Goal: Task Accomplishment & Management: Complete application form

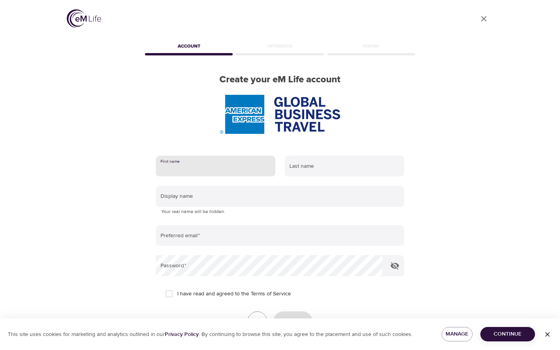
click at [192, 169] on input "text" at bounding box center [215, 166] width 119 height 21
type input "[PERSON_NAME]"
type input "[EMAIL_ADDRESS][PERSON_NAME][DOMAIN_NAME]"
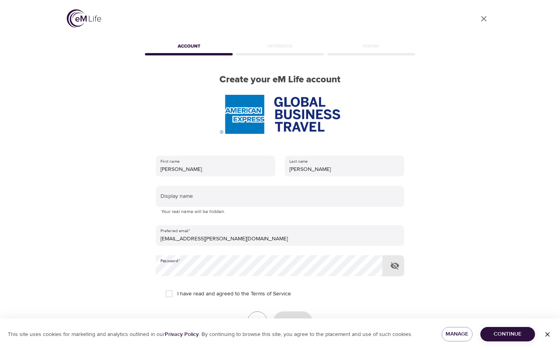
click at [392, 265] on icon "button" at bounding box center [394, 265] width 9 height 7
click at [392, 265] on icon "button" at bounding box center [394, 266] width 9 height 6
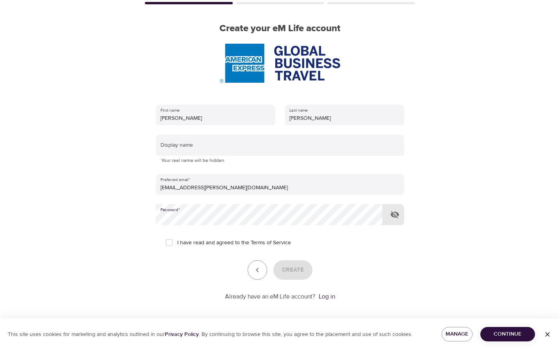
scroll to position [55, 0]
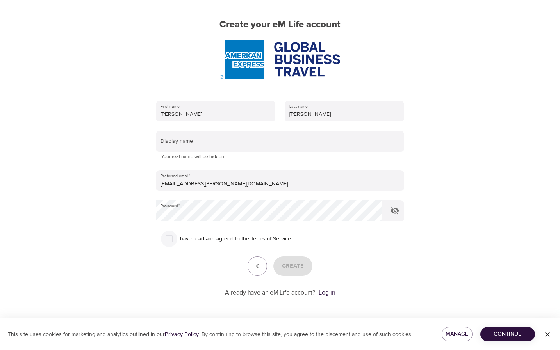
click at [169, 239] on input "I have read and agreed to the Terms of Service" at bounding box center [169, 239] width 16 height 16
checkbox input "true"
click at [306, 269] on button "Create" at bounding box center [292, 266] width 39 height 20
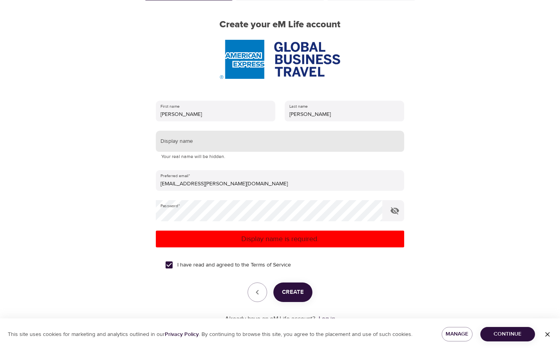
click at [194, 139] on input "text" at bounding box center [280, 141] width 248 height 21
type input "Monie In [GEOGRAPHIC_DATA]"
click at [293, 296] on span "Create" at bounding box center [293, 292] width 22 height 10
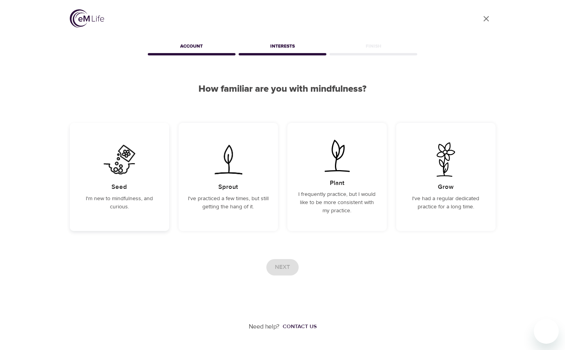
click at [128, 204] on p "I'm new to mindfulness, and curious." at bounding box center [119, 203] width 81 height 16
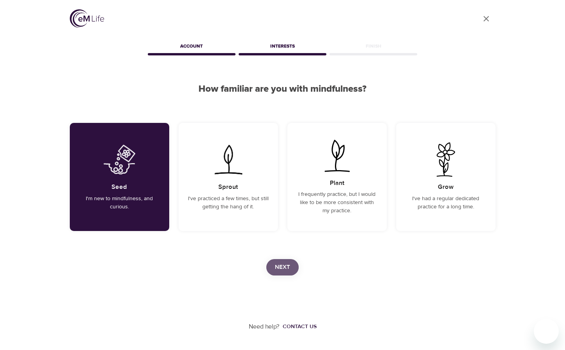
click at [286, 272] on span "Next" at bounding box center [282, 267] width 15 height 10
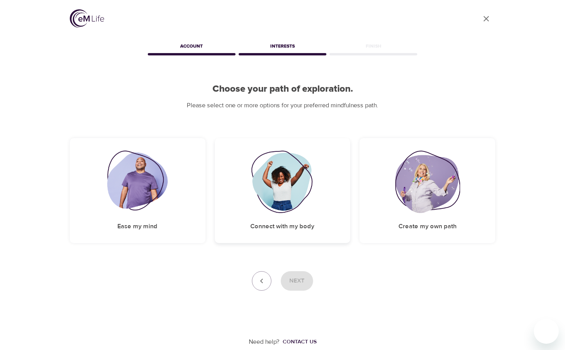
click at [278, 201] on img at bounding box center [282, 182] width 63 height 62
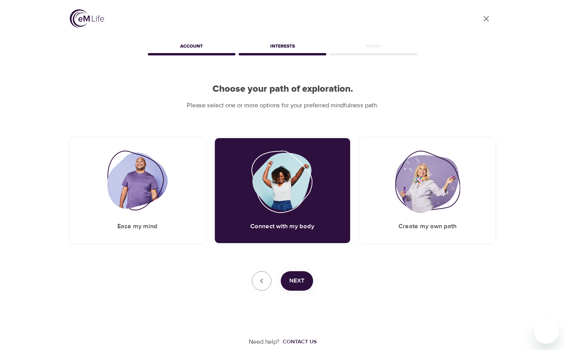
click at [295, 278] on span "Next" at bounding box center [297, 281] width 15 height 10
